Goal: Task Accomplishment & Management: Manage account settings

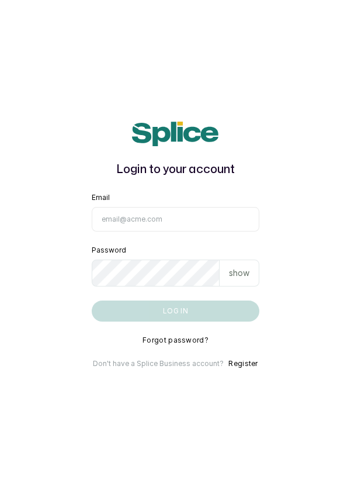
click at [195, 231] on input "Email" at bounding box center [176, 219] width 168 height 25
type input "[EMAIL_ADDRESS][DOMAIN_NAME]"
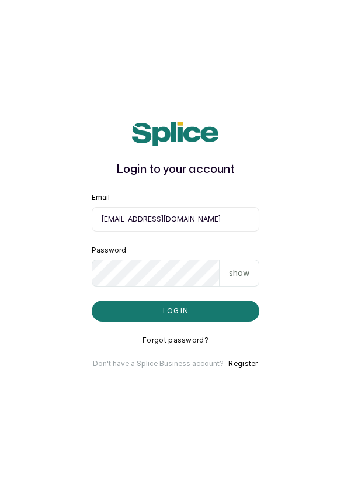
click at [92, 300] on button "Log in" at bounding box center [176, 310] width 168 height 21
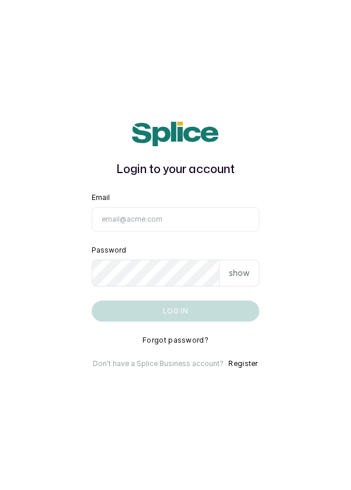
click at [146, 231] on input "Email" at bounding box center [176, 219] width 168 height 25
type input "info@dermaspaceng.com"
click at [92, 300] on button "Log in" at bounding box center [176, 310] width 168 height 21
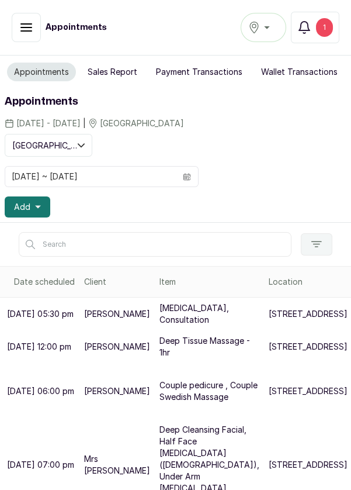
click at [269, 317] on p "[STREET_ADDRESS]" at bounding box center [308, 314] width 79 height 12
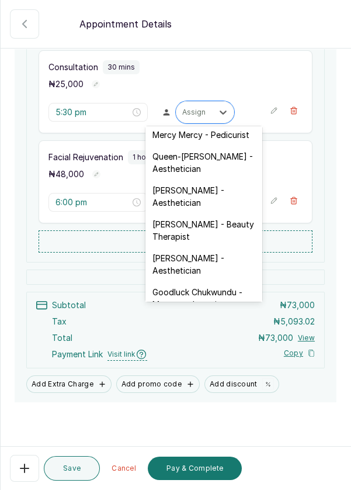
scroll to position [259, 0]
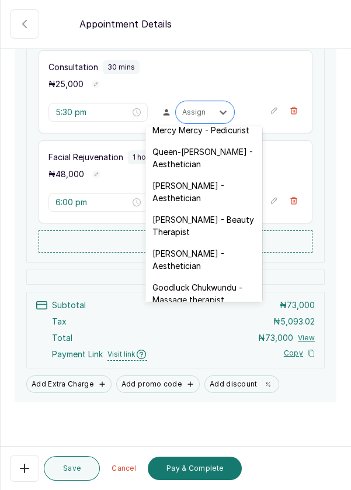
click at [206, 247] on div "[PERSON_NAME] - Aesthetician" at bounding box center [204, 260] width 117 height 34
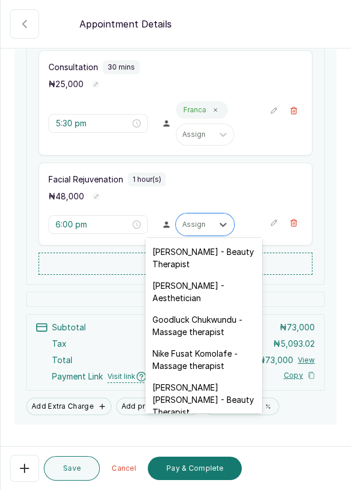
scroll to position [340, 0]
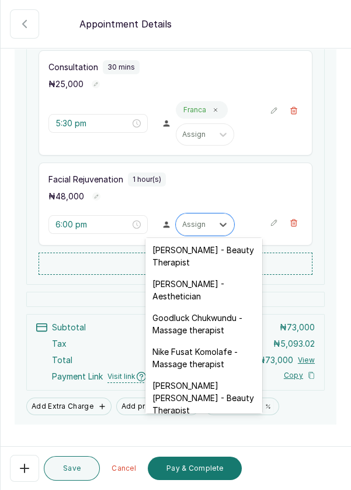
click at [215, 278] on div "[PERSON_NAME] - Aesthetician" at bounding box center [204, 290] width 117 height 34
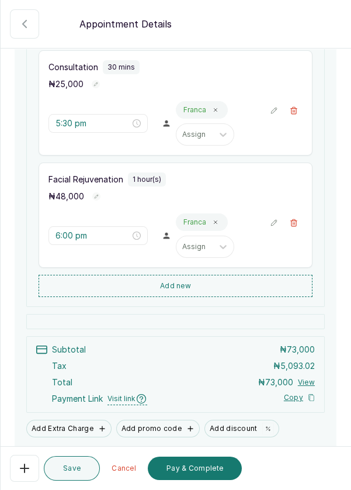
click at [75, 467] on button "Save" at bounding box center [72, 468] width 56 height 25
